Goal: Check status: Check status

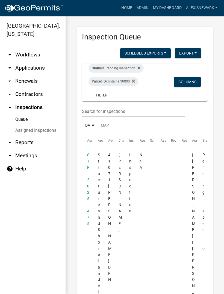
click at [40, 67] on link "arrow_drop_down Applications" at bounding box center [33, 67] width 66 height 13
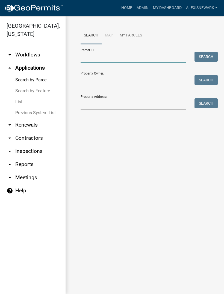
click at [118, 54] on input "Parcel ID:" at bounding box center [134, 57] width 106 height 11
click at [111, 54] on input "Parcel ID:" at bounding box center [134, 57] width 106 height 11
paste input "17000320375002"
type input "17000320375002"
click at [207, 56] on button "Search" at bounding box center [206, 57] width 23 height 10
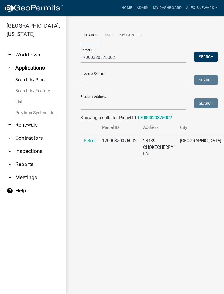
click at [93, 143] on td "Select" at bounding box center [90, 147] width 18 height 27
click at [92, 143] on span "Select" at bounding box center [90, 140] width 12 height 5
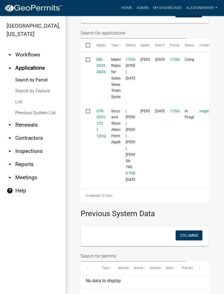
scroll to position [188, 0]
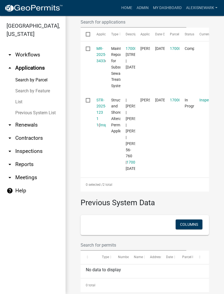
click at [103, 119] on link "STR-2025-123 1 1" at bounding box center [102, 112] width 10 height 29
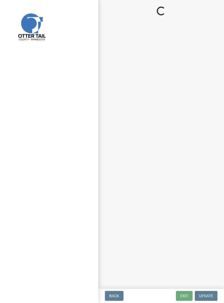
select select "710d5f49-2663-4e73-9718-d0c4e189f5ed"
